Goal: Navigation & Orientation: Find specific page/section

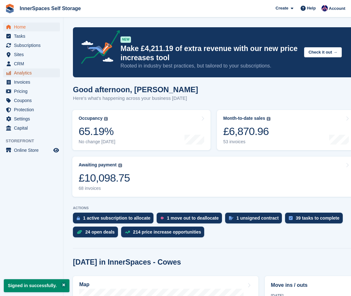
click at [30, 74] on span "Analytics" at bounding box center [33, 72] width 38 height 9
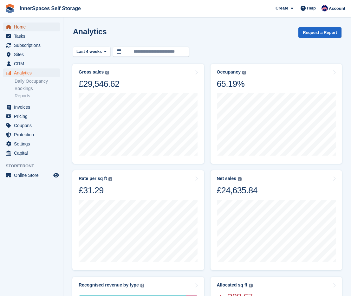
click at [28, 28] on span "Home" at bounding box center [33, 27] width 38 height 9
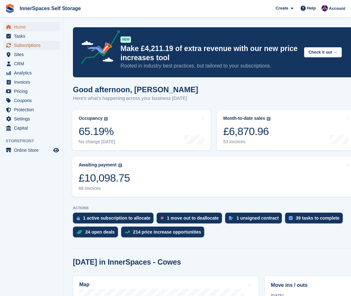
click at [41, 44] on span "Subscriptions" at bounding box center [33, 45] width 38 height 9
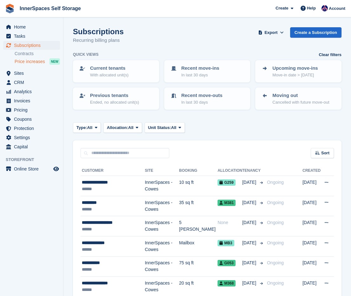
click at [33, 62] on span "Price increases" at bounding box center [30, 62] width 30 height 6
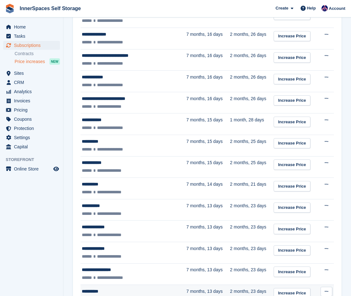
scroll to position [970, 0]
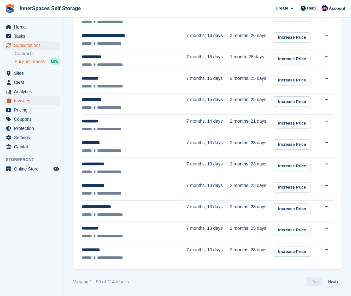
click at [42, 98] on span "Invoices" at bounding box center [33, 100] width 38 height 9
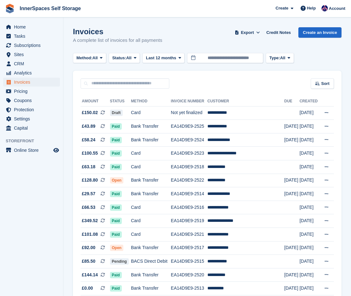
click at [12, 8] on img at bounding box center [10, 9] width 10 height 10
click at [35, 11] on link "InnerSpaces Self Storage" at bounding box center [50, 8] width 66 height 10
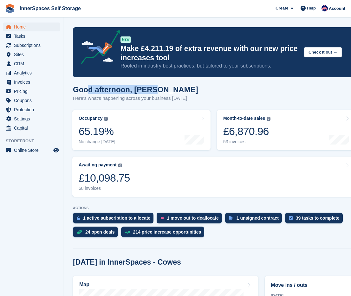
drag, startPoint x: 152, startPoint y: 86, endPoint x: 87, endPoint y: 88, distance: 65.0
click at [87, 88] on h1 "Good afternoon, Dominic" at bounding box center [135, 89] width 125 height 9
click at [88, 88] on h1 "Good afternoon, Dominic" at bounding box center [135, 89] width 125 height 9
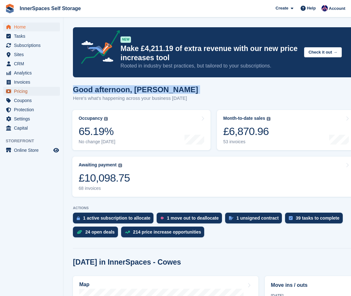
click at [12, 88] on link "Pricing" at bounding box center [31, 91] width 57 height 9
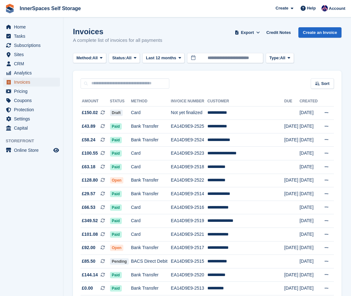
click at [19, 80] on span "Invoices" at bounding box center [33, 82] width 38 height 9
click at [31, 44] on span "Subscriptions" at bounding box center [33, 45] width 38 height 9
